Goal: Task Accomplishment & Management: Use online tool/utility

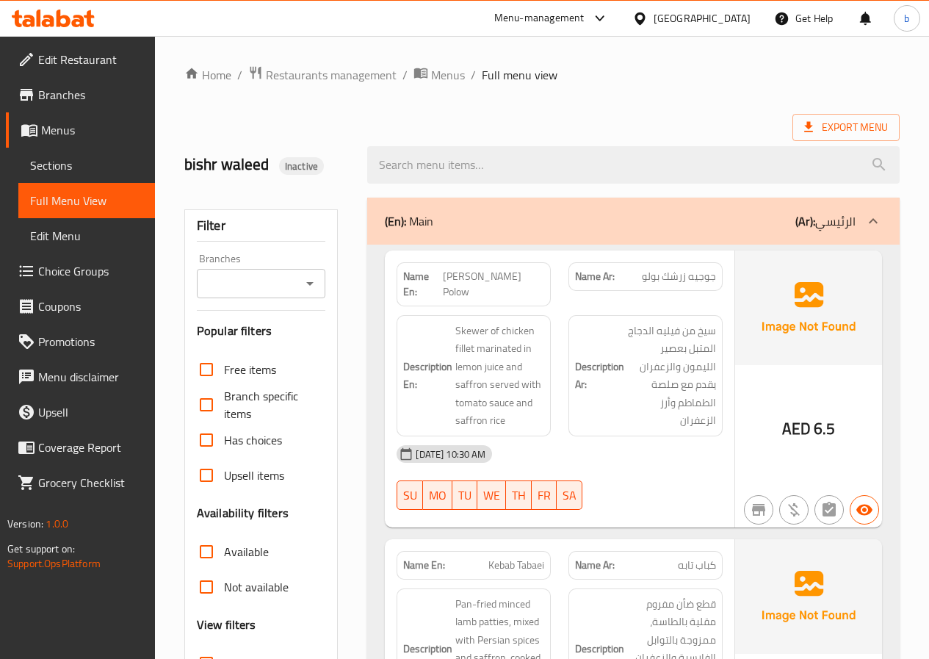
scroll to position [1177, 0]
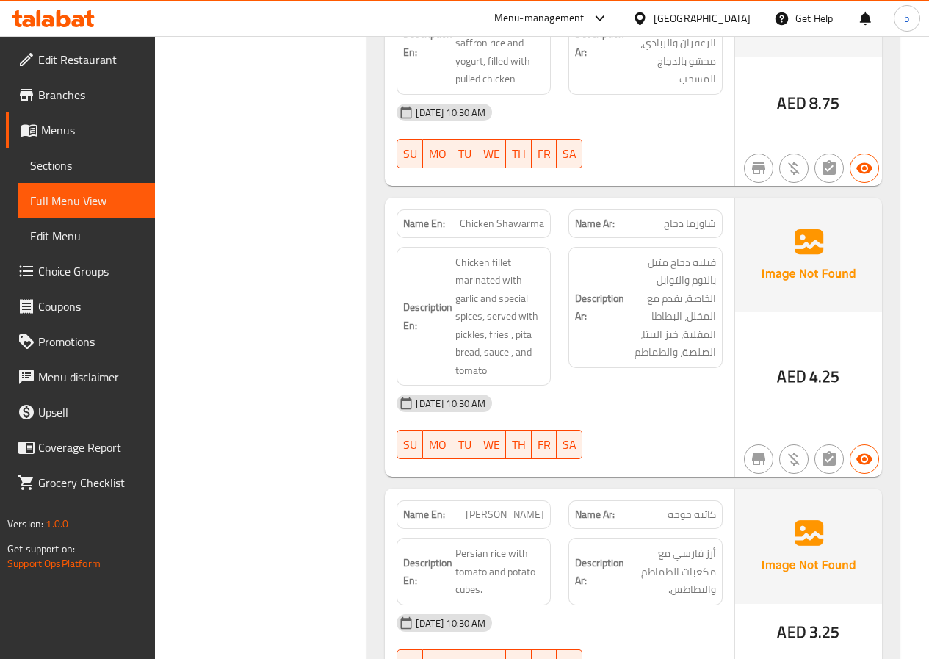
click at [79, 134] on span "Menus" at bounding box center [92, 130] width 102 height 18
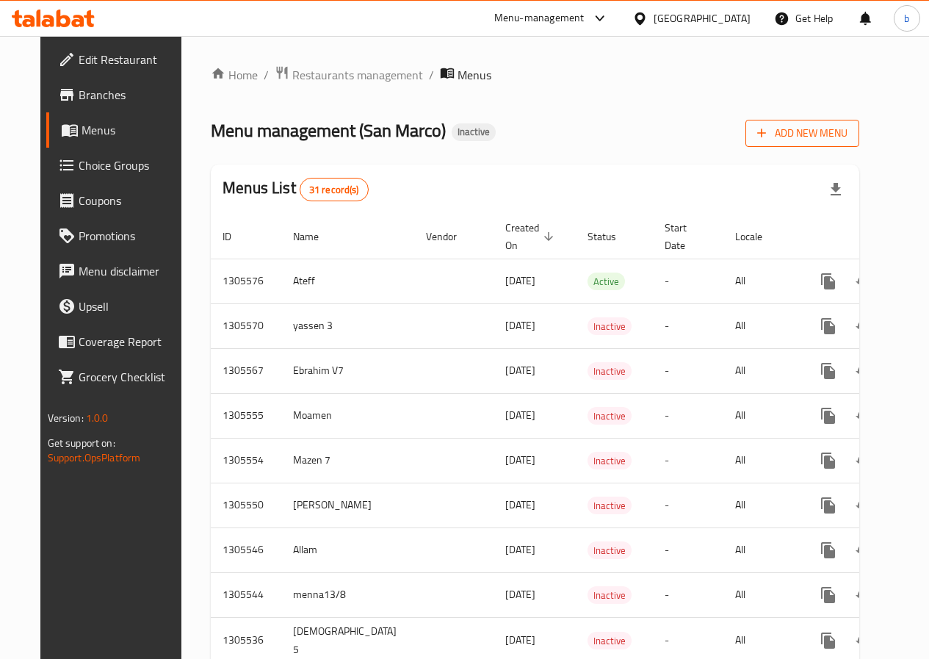
click at [848, 127] on span "Add New Menu" at bounding box center [803, 133] width 90 height 18
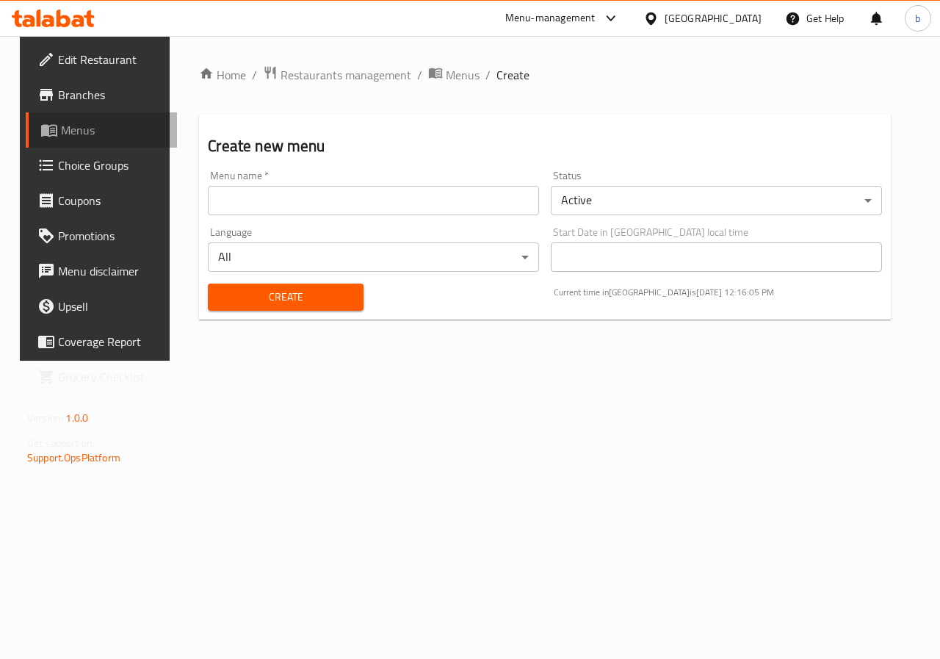
click at [64, 123] on span "Menus" at bounding box center [113, 130] width 104 height 18
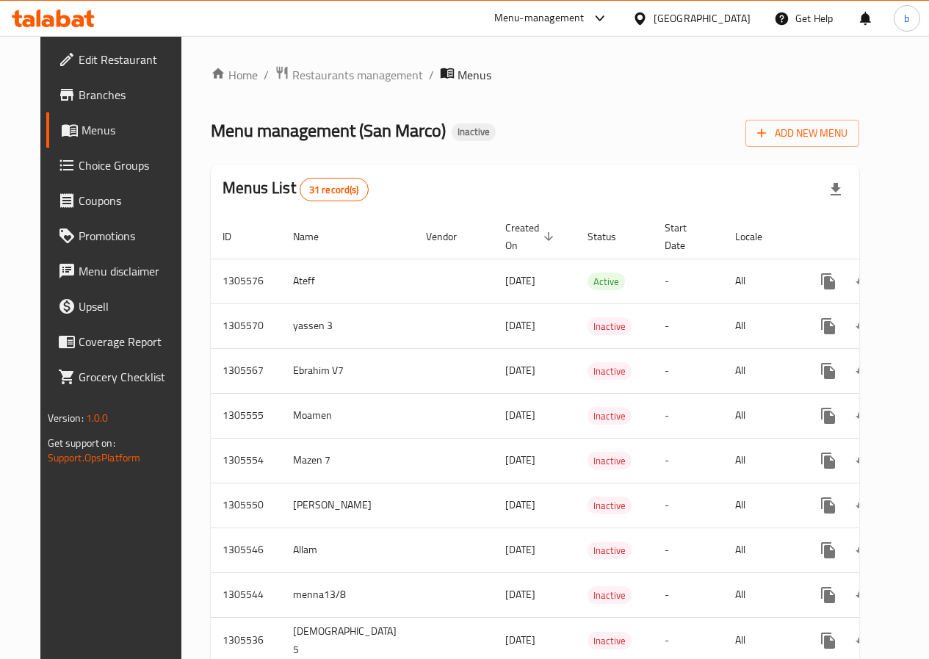
click at [82, 129] on span "Menus" at bounding box center [133, 130] width 102 height 18
click at [822, 133] on span "Add New Menu" at bounding box center [803, 133] width 90 height 18
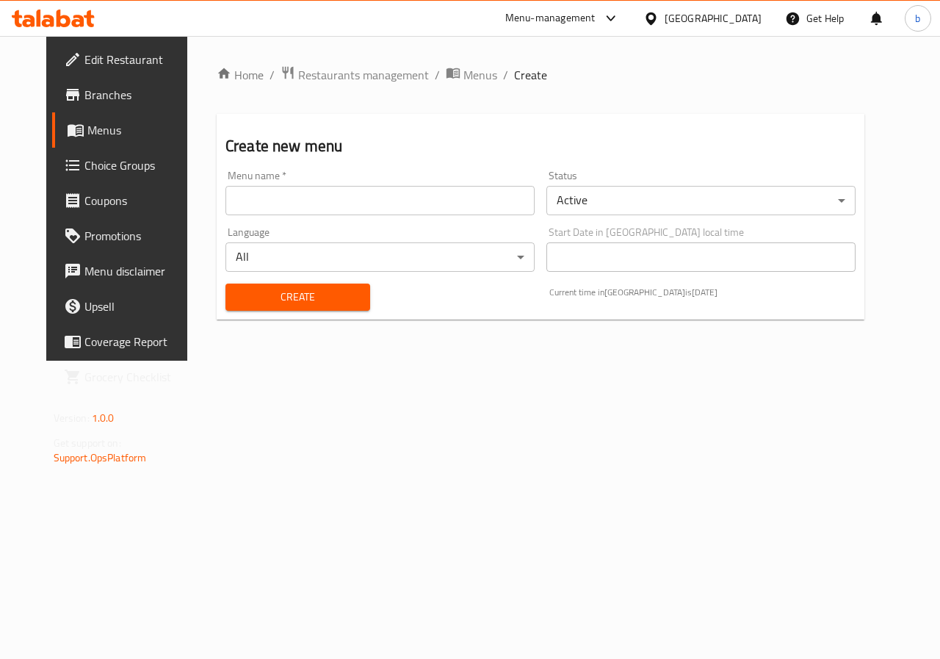
click at [401, 181] on div "Menu name   * Menu name *" at bounding box center [380, 192] width 309 height 45
